Goal: Browse casually

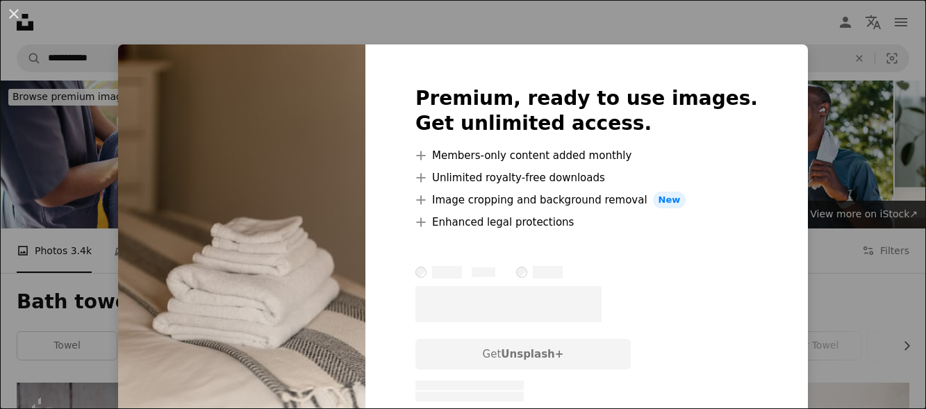
scroll to position [625, 0]
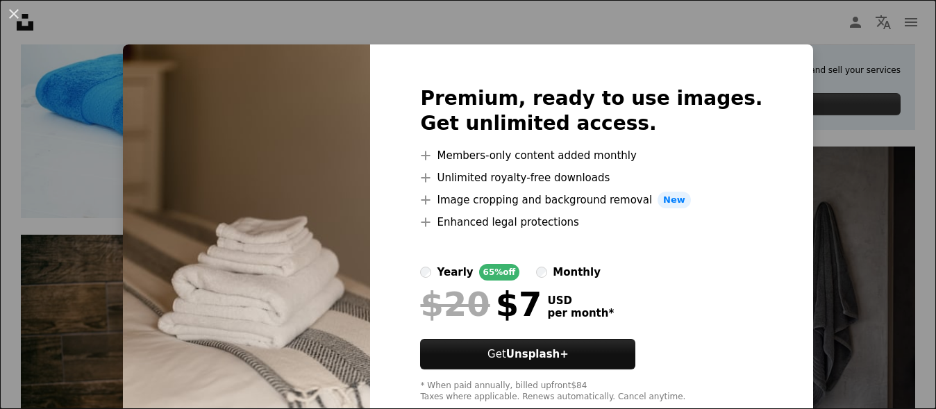
click at [325, 238] on img at bounding box center [246, 244] width 247 height 400
click at [360, 283] on img at bounding box center [246, 244] width 247 height 400
click at [358, 271] on img at bounding box center [246, 244] width 247 height 400
click at [222, 24] on div "An X shape Premium, ready to use images. Get unlimited access. A plus sign Memb…" at bounding box center [468, 204] width 936 height 409
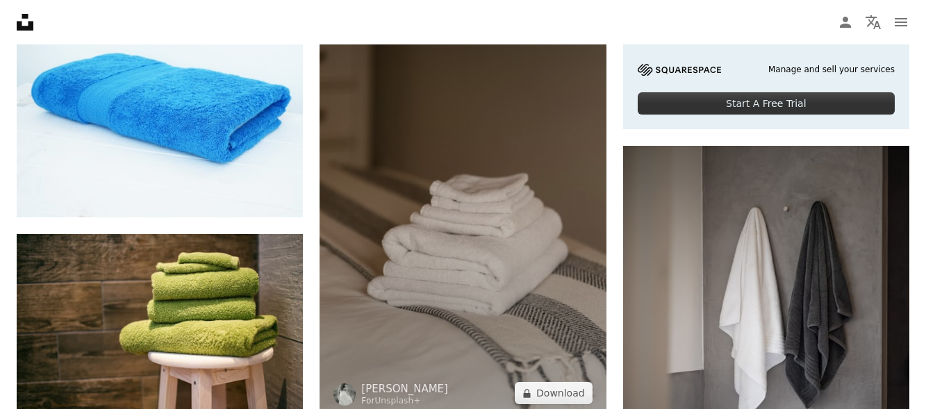
click at [445, 260] on img at bounding box center [463, 204] width 286 height 430
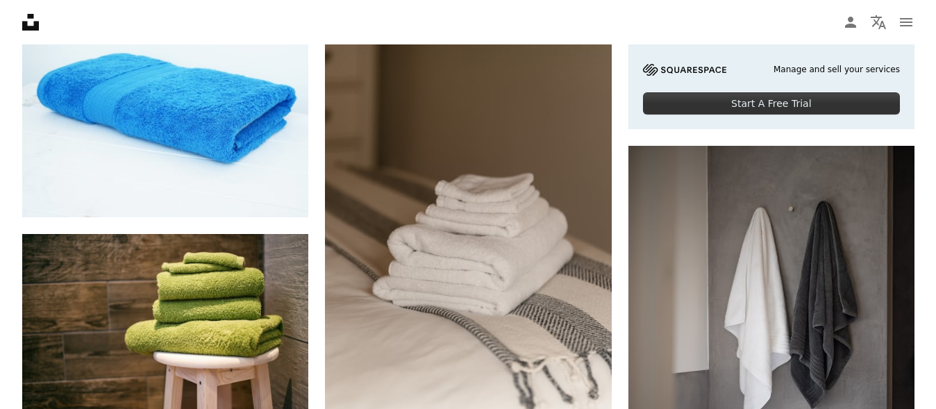
scroll to position [903, 0]
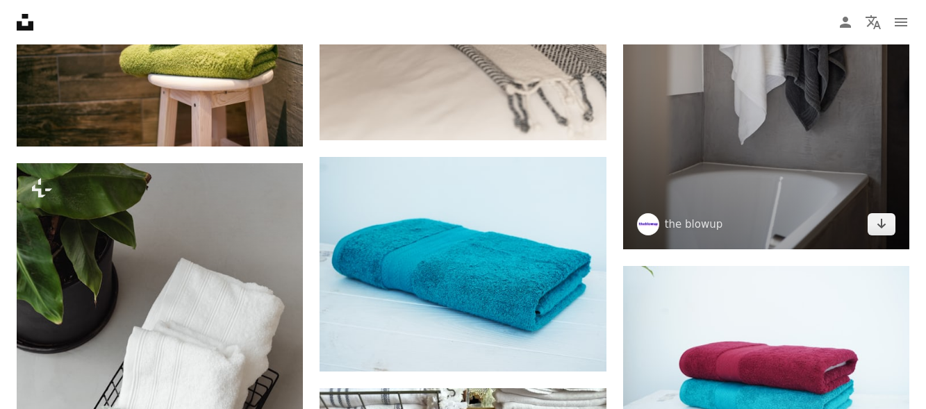
click at [707, 188] on img at bounding box center [766, 58] width 286 height 381
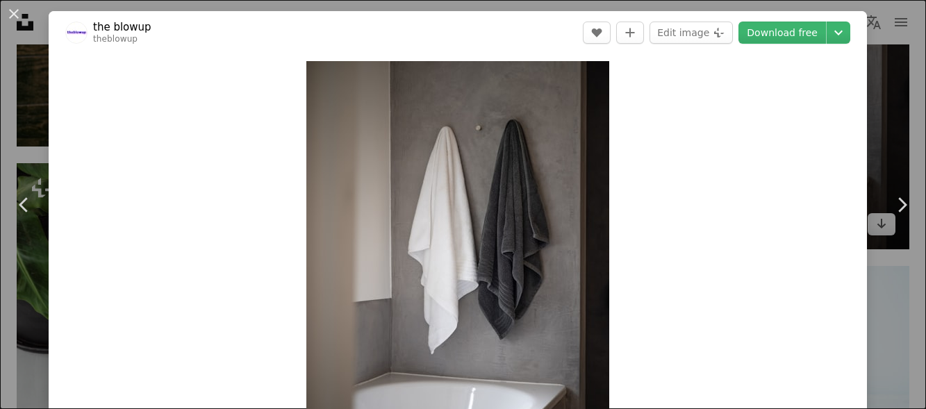
click at [707, 188] on div "Zoom in" at bounding box center [458, 262] width 818 height 417
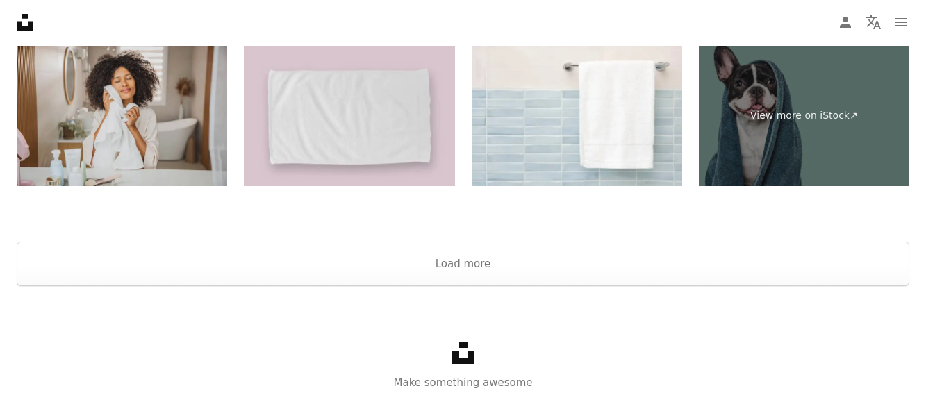
scroll to position [2954, 0]
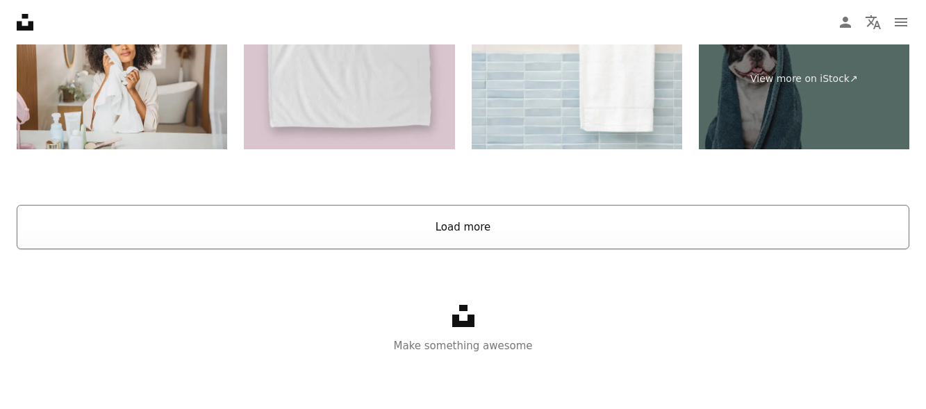
click at [442, 232] on button "Load more" at bounding box center [463, 227] width 893 height 44
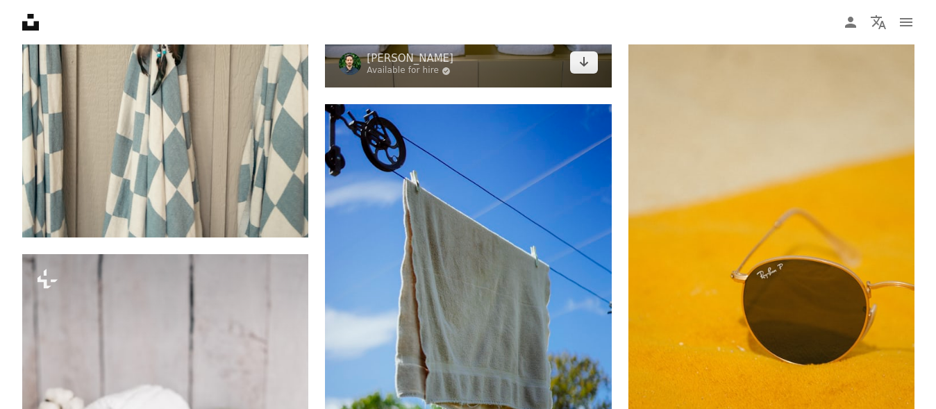
scroll to position [4830, 0]
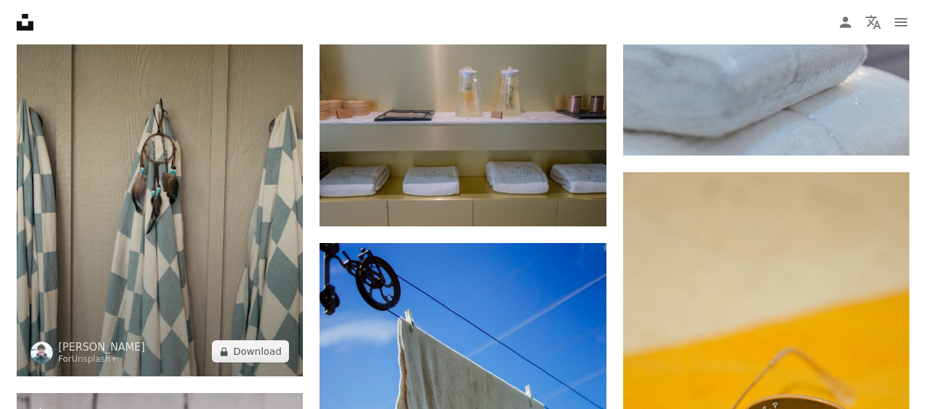
click at [285, 318] on img at bounding box center [160, 162] width 286 height 430
click at [285, 317] on img at bounding box center [160, 162] width 286 height 430
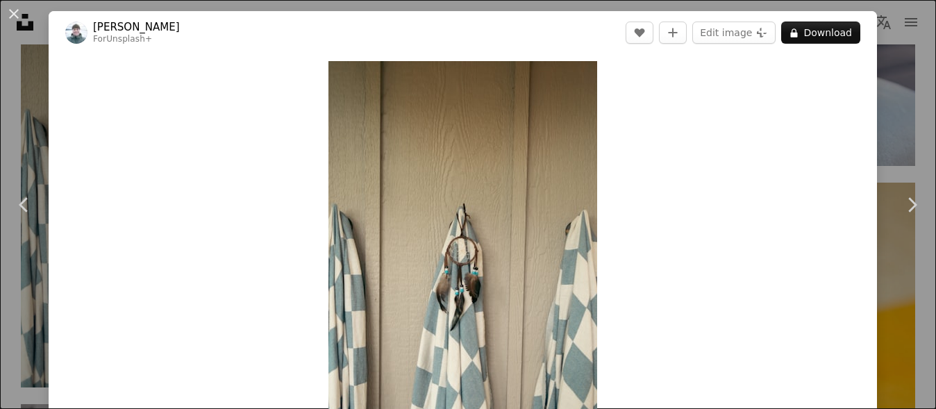
click at [690, 179] on div "Zoom in" at bounding box center [463, 262] width 829 height 417
click at [670, 191] on div "Zoom in" at bounding box center [463, 262] width 829 height 417
